Goal: Information Seeking & Learning: Understand process/instructions

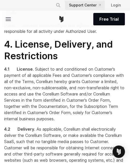
scroll to position [1836, 0]
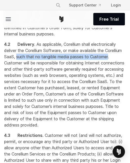
drag, startPoint x: 36, startPoint y: 94, endPoint x: 23, endPoint y: 100, distance: 14.3
click at [23, 100] on span ". As applicable, Corellium shall electronically deliver the Corellium Software,…" at bounding box center [64, 85] width 121 height 86
copy span "such that no tangible media passes to Customer"
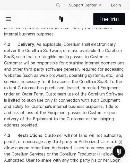
click at [44, 126] on span ". As applicable, Corellium shall electronically deliver the Corellium Software,…" at bounding box center [64, 85] width 121 height 86
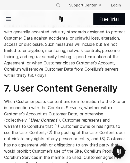
scroll to position [4435, 0]
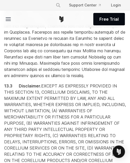
click at [33, 78] on span at bounding box center [65, 22] width 122 height 110
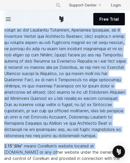
scroll to position [1414, 0]
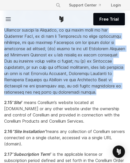
drag, startPoint x: 20, startPoint y: 51, endPoint x: 69, endPoint y: 123, distance: 86.8
copy span "“ Loremi Dolorsitam ” conse adipis el seddoeius te Incididu ut lab Etdolorema A…"
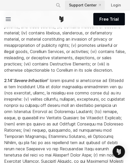
scroll to position [1983, 0]
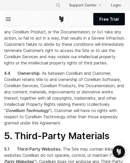
drag, startPoint x: 5, startPoint y: 81, endPoint x: 22, endPoint y: 87, distance: 18.7
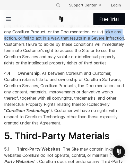
drag, startPoint x: 22, startPoint y: 87, endPoint x: 3, endPoint y: 82, distance: 19.4
copy span "take any action, or fail to act in a way, that results in a Severe Infraction"
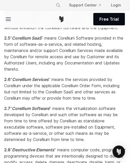
scroll to position [821, 0]
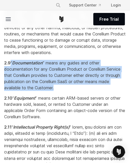
drag, startPoint x: 55, startPoint y: 105, endPoint x: 22, endPoint y: 82, distance: 40.3
click at [22, 82] on p "2.9 “ Documentation ” means any guides and other documentation for any Corelliu…" at bounding box center [65, 75] width 122 height 31
copy span "“ Documentation ” means any guides and other documentation for any Corellium Pr…"
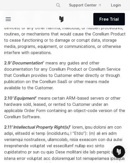
scroll to position [1813, 0]
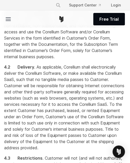
drag, startPoint x: 86, startPoint y: 93, endPoint x: 39, endPoint y: 66, distance: 54.7
drag, startPoint x: 39, startPoint y: 66, endPoint x: 14, endPoint y: 44, distance: 32.7
click at [14, 10] on span "4.1 License" at bounding box center [18, 6] width 29 height 5
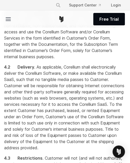
click at [14, 10] on span "4.1 License" at bounding box center [18, 6] width 29 height 5
drag, startPoint x: 17, startPoint y: 44, endPoint x: 89, endPoint y: 96, distance: 89.0
click at [89, 60] on p "4.1 License . Subject to and conditioned on Customer’s payment of all applicabl…" at bounding box center [65, 32] width 122 height 56
copy p "License . Subject to and conditioned on Customer’s payment of all applicable Fe…"
click at [33, 23] on div "Free Trial" at bounding box center [65, 19] width 120 height 18
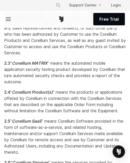
scroll to position [4435, 0]
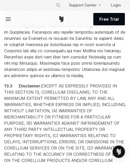
click at [42, 78] on span at bounding box center [65, 22] width 122 height 110
click at [120, 78] on span at bounding box center [65, 22] width 122 height 110
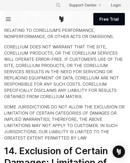
drag, startPoint x: 33, startPoint y: 120, endPoint x: 49, endPoint y: 134, distance: 20.8
copy span "WARRANTIES AGAINST INFRINGEMENT OF ANY THIRD PARTY INTELLECTUAL PROPERTY OR PRO…"
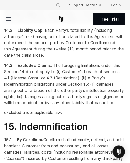
scroll to position [4794, 0]
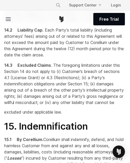
drag, startPoint x: 83, startPoint y: 61, endPoint x: 4, endPoint y: 41, distance: 81.9
drag, startPoint x: 4, startPoint y: 41, endPoint x: 4, endPoint y: 27, distance: 14.2
click at [4, 27] on div "Free Trial Solutions Mobile IoT Industries" at bounding box center [65, 19] width 130 height 18
drag, startPoint x: 4, startPoint y: 29, endPoint x: 85, endPoint y: 63, distance: 87.8
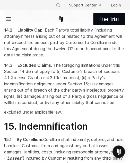
copy span "SOME JURISDICTIONS DO NOT ALLOW THE EXCLUSION OR LIMITATION OF CERTAIN CATEGORI…"
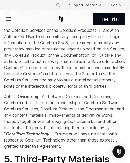
scroll to position [4918, 0]
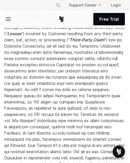
drag, startPoint x: 18, startPoint y: 82, endPoint x: 85, endPoint y: 124, distance: 79.5
copy p "Excluded Claims . The foregoing limitations under this Section 14 do not apply …"
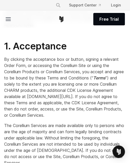
scroll to position [189, 0]
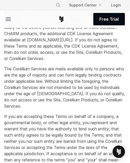
click at [51, 124] on span "If you are accepting these Terms on behalf of a company, a governmental body, o…" at bounding box center [65, 146] width 122 height 67
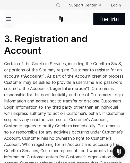
scroll to position [5275, 0]
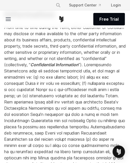
scroll to position [5244, 0]
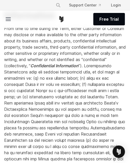
drag, startPoint x: 47, startPoint y: 99, endPoint x: 32, endPoint y: 130, distance: 34.0
copy span "Customer agrees to be solely responsible for defending any Claims against or su…"
drag, startPoint x: 124, startPoint y: 76, endPoint x: 6, endPoint y: 85, distance: 118.8
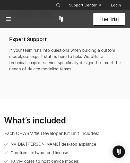
scroll to position [795, 0]
